Goal: Complete application form

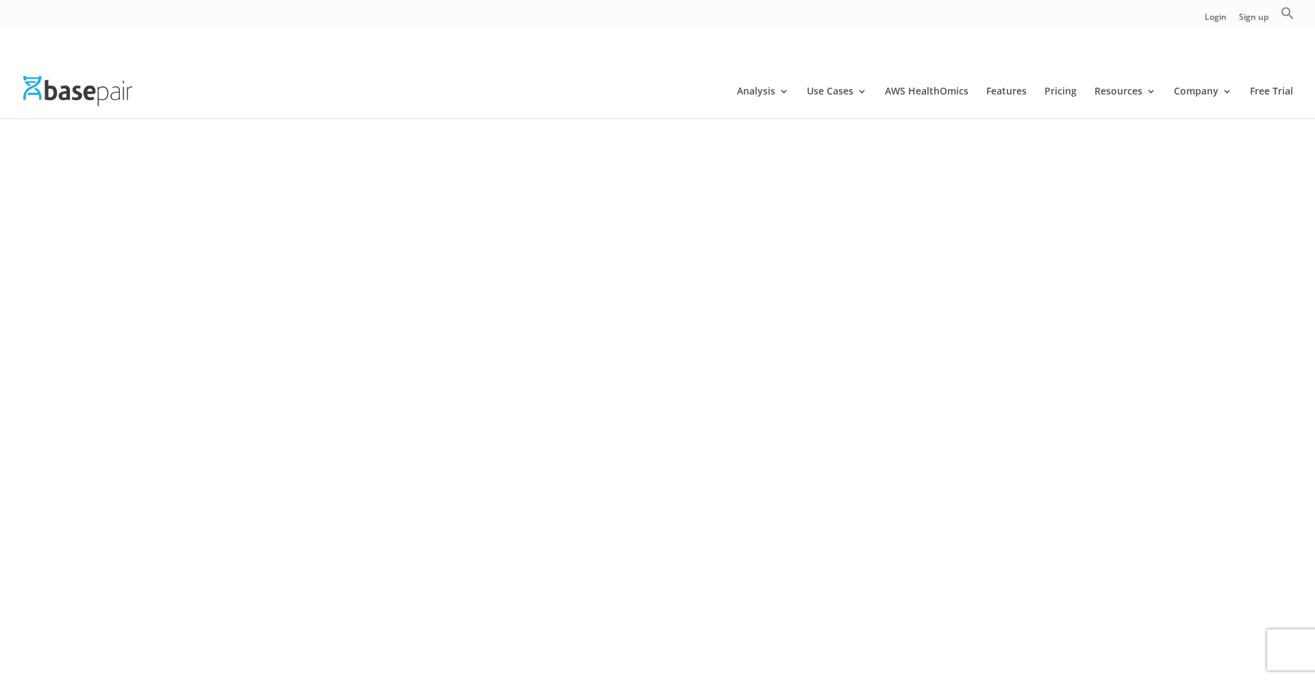
scroll to position [2093, 0]
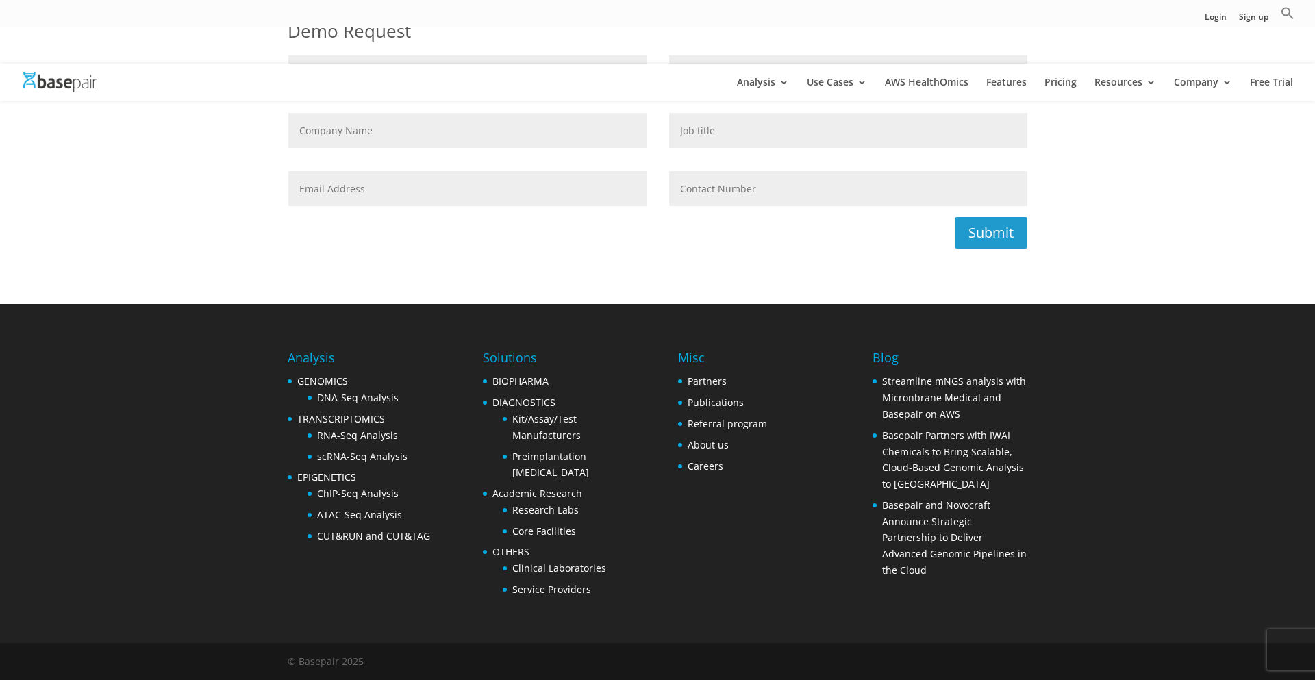
type input "[PERSON_NAME]"
type input "Punave"
type input "[PHONE_NUMBER]"
type input "[PERSON_NAME][EMAIL_ADDRESS][DOMAIN_NAME]"
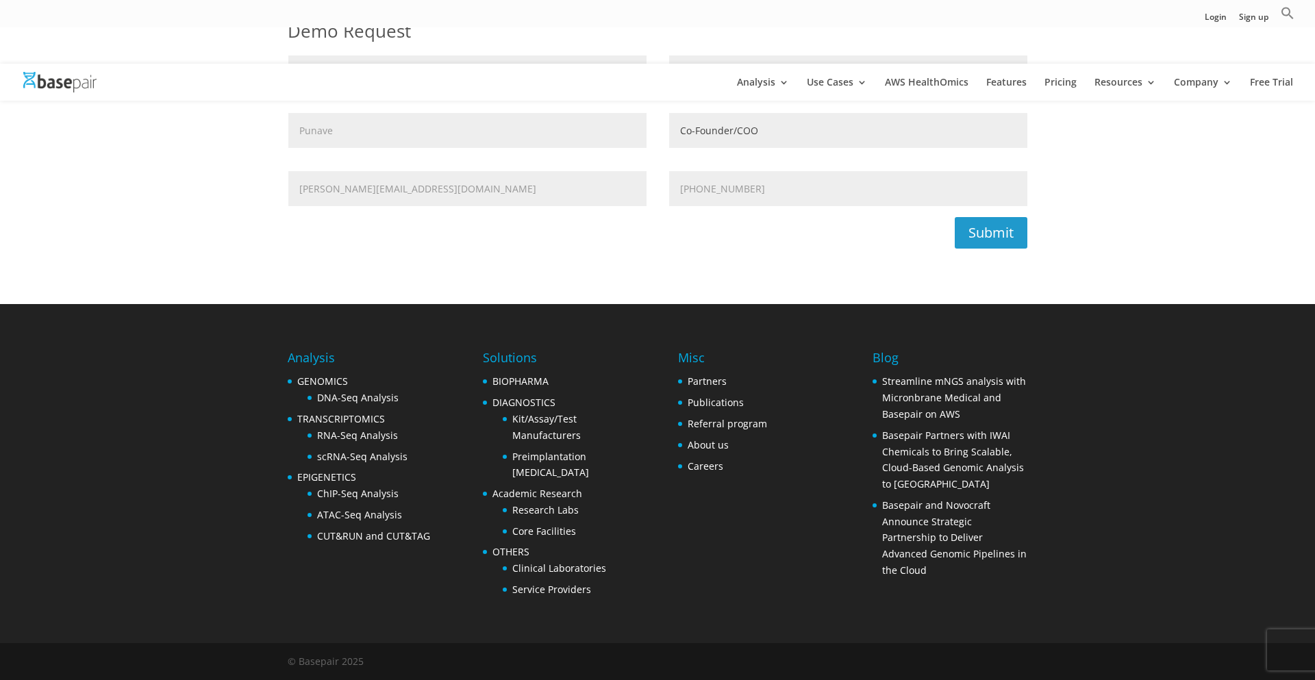
type input "Co-Founder/COO"
click at [0, 0] on span "Search Button" at bounding box center [0, 0] width 0 height 0
